Goal: Information Seeking & Learning: Learn about a topic

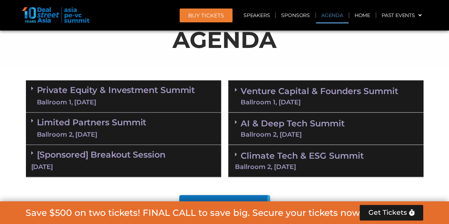
scroll to position [390, 0]
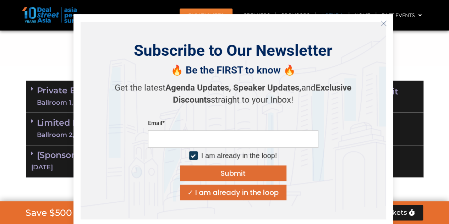
click at [381, 26] on icon "Close" at bounding box center [384, 23] width 6 height 6
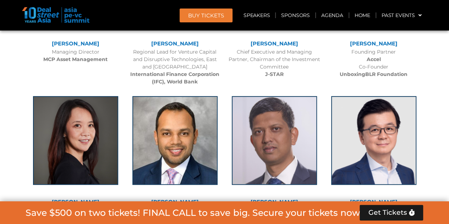
scroll to position [1030, 0]
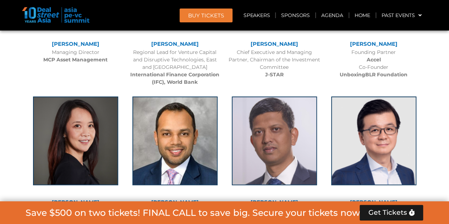
click at [118, 172] on div at bounding box center [75, 146] width 92 height 107
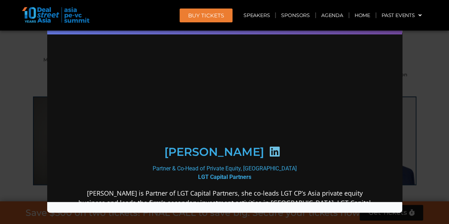
scroll to position [0, 0]
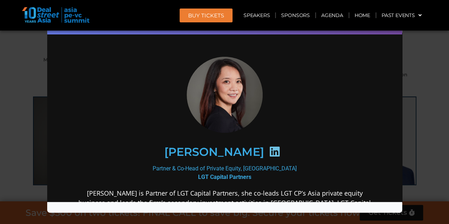
click at [8, 149] on div "Speaker Profile ×" at bounding box center [224, 112] width 449 height 224
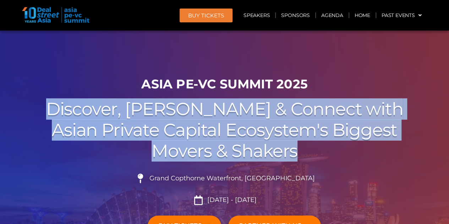
drag, startPoint x: 100, startPoint y: 113, endPoint x: 310, endPoint y: 149, distance: 212.6
click at [310, 149] on h2 "Discover, Learn & Connect with Asian Private Capital Ecosystem's Biggest Movers…" at bounding box center [225, 130] width 398 height 62
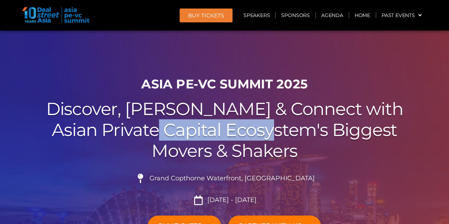
drag, startPoint x: 274, startPoint y: 135, endPoint x: 158, endPoint y: 120, distance: 117.1
click at [158, 120] on h2 "Discover, Learn & Connect with Asian Private Capital Ecosystem's Biggest Movers…" at bounding box center [225, 130] width 398 height 62
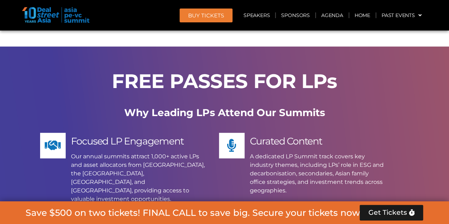
scroll to position [5543, 0]
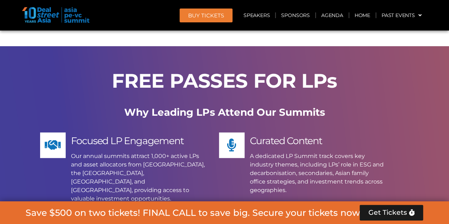
drag, startPoint x: 74, startPoint y: 126, endPoint x: 127, endPoint y: 152, distance: 59.2
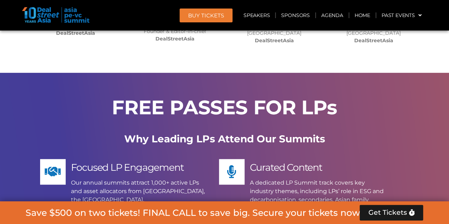
scroll to position [5515, 0]
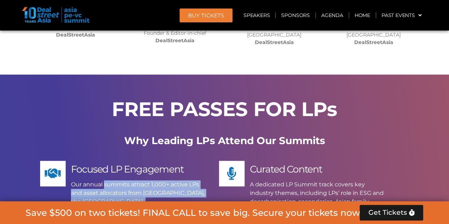
drag, startPoint x: 82, startPoint y: 90, endPoint x: 140, endPoint y: 119, distance: 64.5
click at [140, 180] on p "Our annual summits attract 1,000+ active LPs and asset allocators from [GEOGRAP…" at bounding box center [138, 205] width 134 height 51
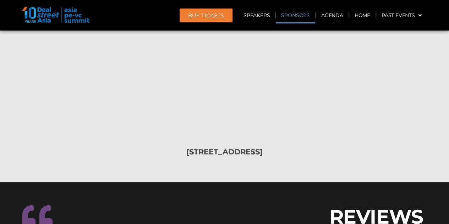
scroll to position [8098, 0]
